Goal: Task Accomplishment & Management: Manage account settings

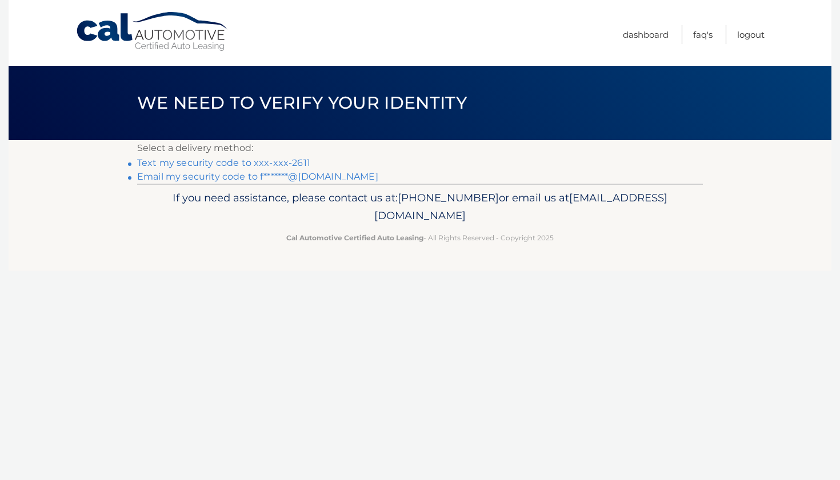
click at [214, 162] on link "Text my security code to xxx-xxx-2611" at bounding box center [223, 162] width 173 height 11
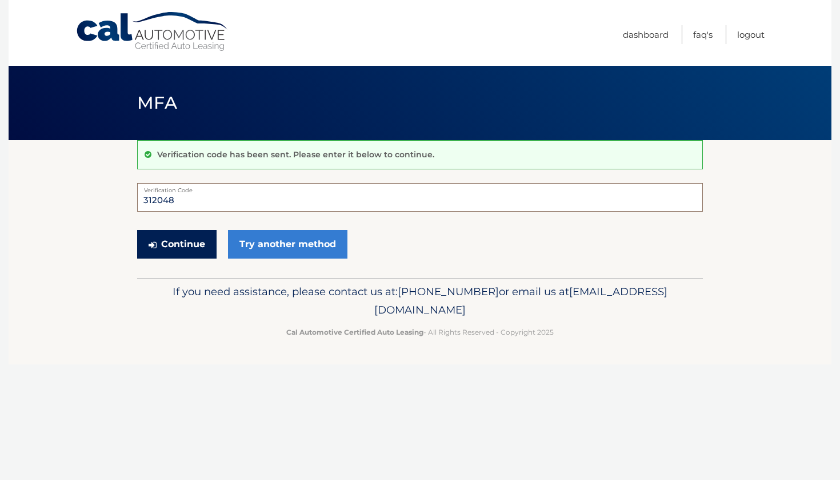
type input "312048"
click at [169, 243] on button "Continue" at bounding box center [176, 244] width 79 height 29
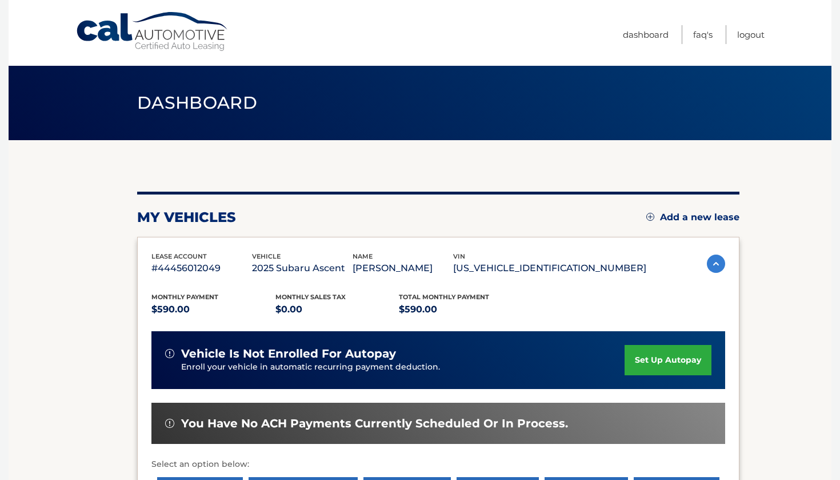
click at [648, 346] on link "set up autopay" at bounding box center [668, 360] width 87 height 30
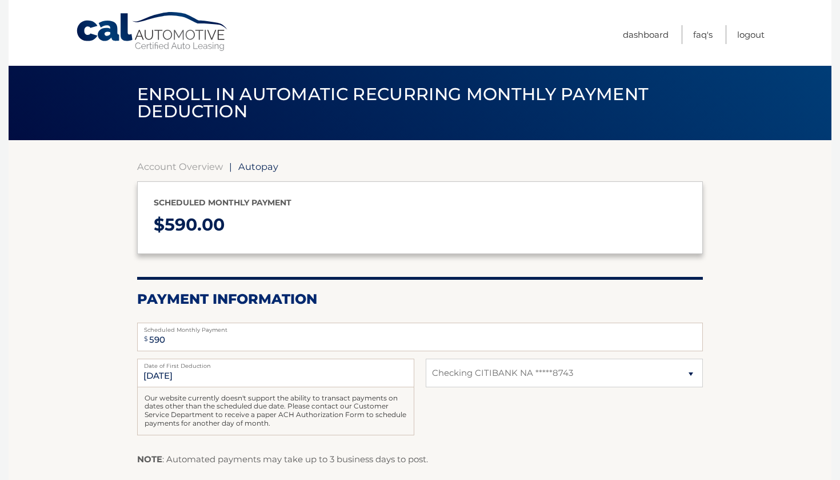
select select "MjM2ODQzZGYtYjM0ZS00MDI0LWE1OGYtNjIyNjc4ZTYxNjJi"
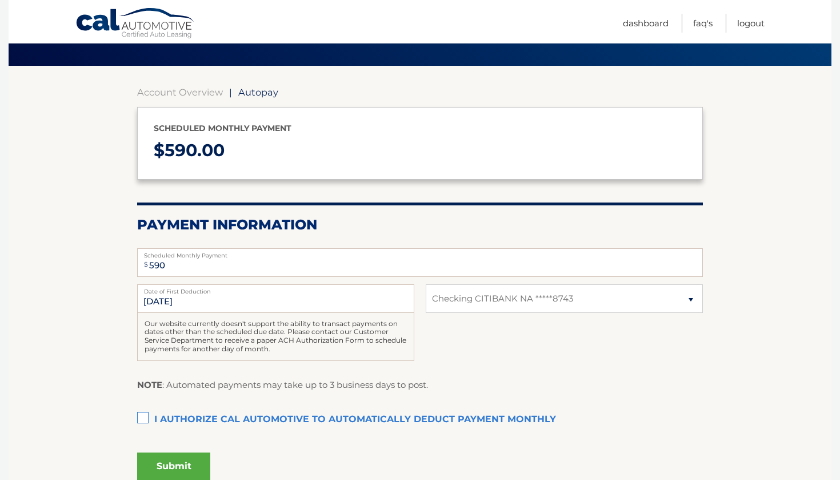
scroll to position [87, 0]
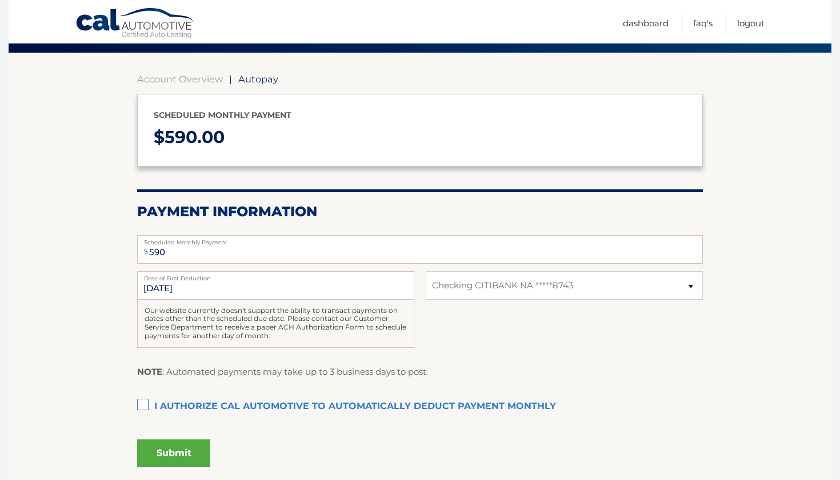
click at [141, 404] on label "I authorize cal automotive to automatically deduct payment monthly This checkbo…" at bounding box center [420, 406] width 566 height 23
click at [0, 0] on input "I authorize cal automotive to automatically deduct payment monthly This checkbo…" at bounding box center [0, 0] width 0 height 0
click at [181, 448] on button "Submit" at bounding box center [173, 452] width 73 height 27
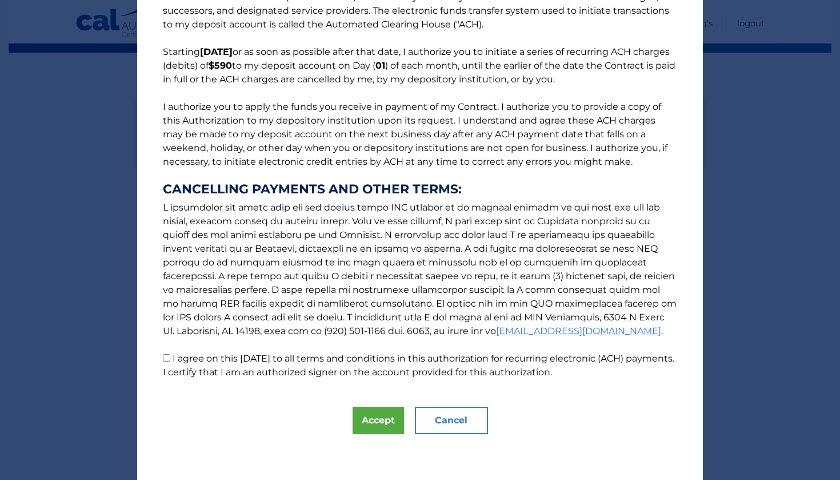
scroll to position [61, 0]
click at [169, 357] on input "I agree on this 10/06/2025 to all terms and conditions in this authorization fo…" at bounding box center [166, 357] width 7 height 7
checkbox input "true"
click at [381, 420] on button "Accept" at bounding box center [378, 419] width 51 height 27
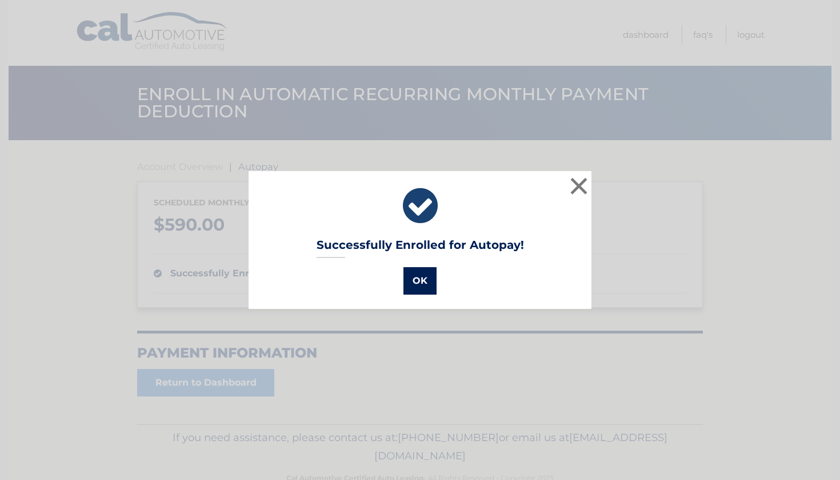
click at [422, 272] on button "OK" at bounding box center [420, 280] width 33 height 27
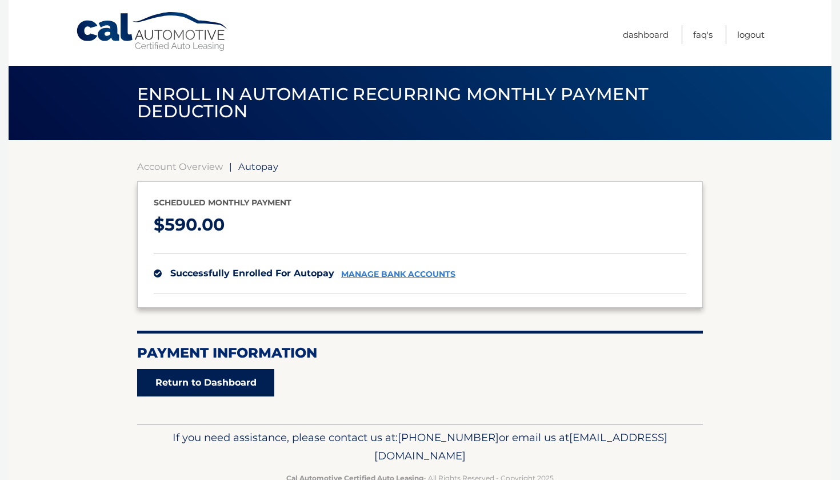
click at [197, 384] on link "Return to Dashboard" at bounding box center [205, 382] width 137 height 27
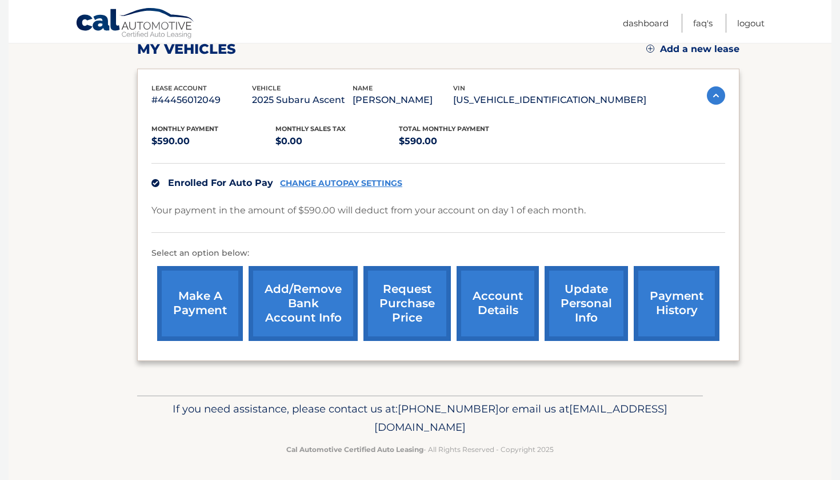
scroll to position [167, 0]
